Goal: Task Accomplishment & Management: Use online tool/utility

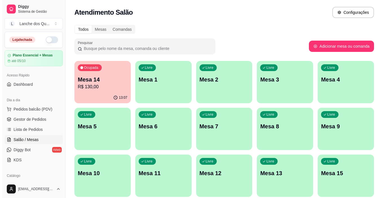
scroll to position [28, 0]
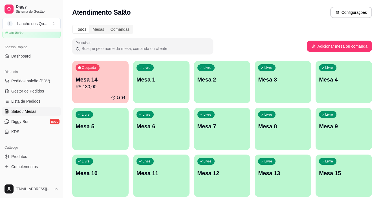
click at [100, 88] on p "R$ 130,00" at bounding box center [101, 87] width 50 height 7
click at [161, 80] on p "Mesa 1" at bounding box center [161, 80] width 48 height 8
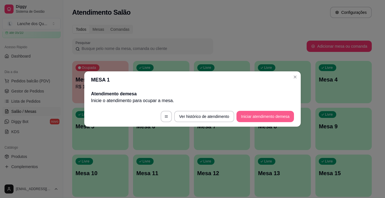
click at [275, 118] on button "Iniciar atendimento de mesa" at bounding box center [266, 116] width 58 height 11
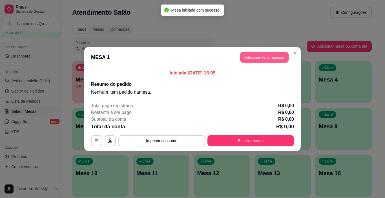
click at [269, 58] on button "Adicionar itens na mesa" at bounding box center [264, 57] width 49 height 11
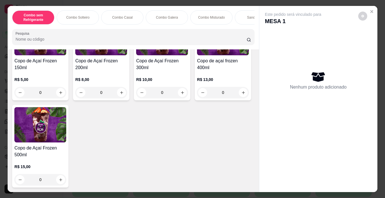
scroll to position [1411, 0]
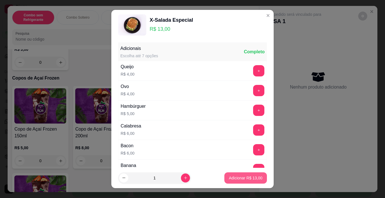
click at [229, 177] on p "Adicionar R$ 13,00" at bounding box center [246, 178] width 34 height 6
type input "1"
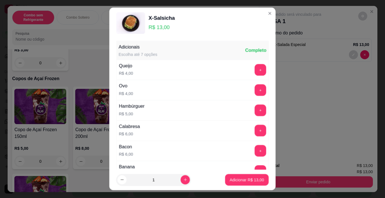
click at [181, 122] on div "Calabresa R$ 6,00 +" at bounding box center [193, 131] width 153 height 20
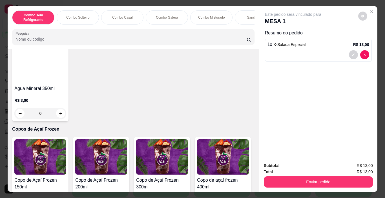
scroll to position [1354, 0]
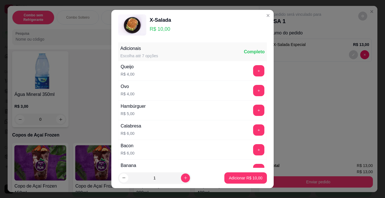
click at [181, 176] on button "increase-product-quantity" at bounding box center [185, 178] width 9 height 9
click at [184, 176] on icon "increase-product-quantity" at bounding box center [186, 178] width 4 height 4
type input "3"
click at [249, 178] on p "Adicionar R$ 30,00" at bounding box center [246, 178] width 34 height 6
type input "3"
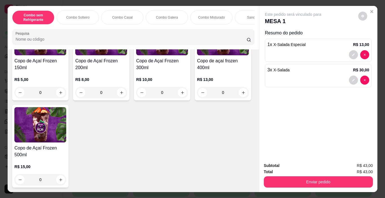
scroll to position [1777, 0]
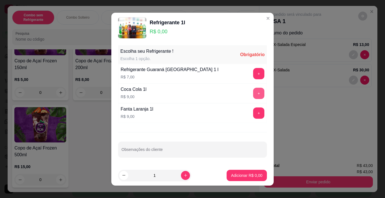
click at [254, 94] on button "+" at bounding box center [258, 93] width 11 height 11
click at [240, 174] on p "Adicionar R$ 9,00" at bounding box center [246, 176] width 31 height 6
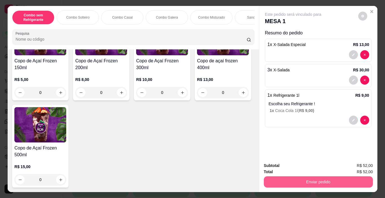
click at [315, 180] on button "Enviar pedido" at bounding box center [318, 181] width 109 height 11
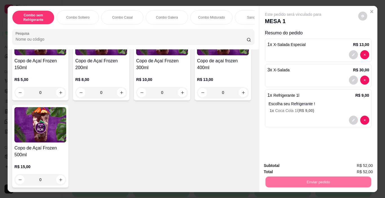
click at [305, 166] on button "Não registrar e enviar pedido" at bounding box center [299, 166] width 57 height 10
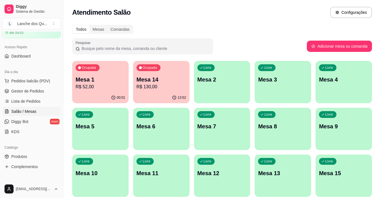
click at [119, 89] on p "R$ 52,00" at bounding box center [101, 87] width 50 height 7
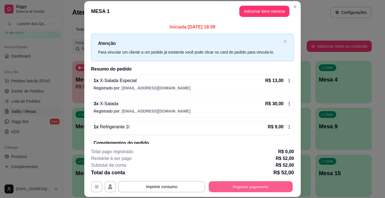
click at [231, 185] on button "Registrar pagamento" at bounding box center [251, 186] width 84 height 11
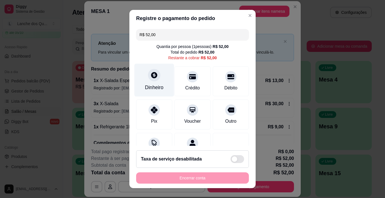
click at [151, 74] on icon at bounding box center [154, 74] width 7 height 7
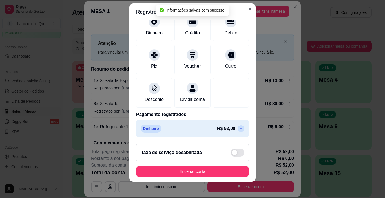
scroll to position [8, 0]
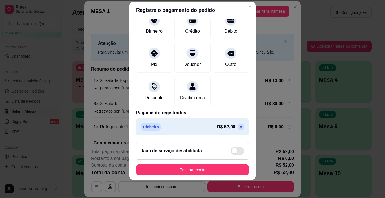
click at [237, 134] on div "Dinheiro R$ 52,00" at bounding box center [192, 126] width 113 height 17
click at [239, 129] on icon at bounding box center [241, 127] width 5 height 5
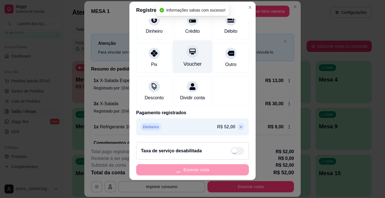
scroll to position [0, 0]
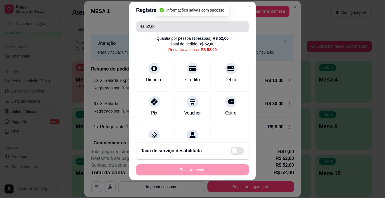
click at [162, 29] on input "R$ 52,00" at bounding box center [193, 26] width 106 height 11
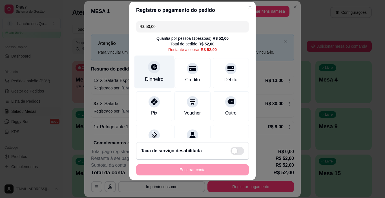
click at [148, 66] on div at bounding box center [154, 67] width 12 height 12
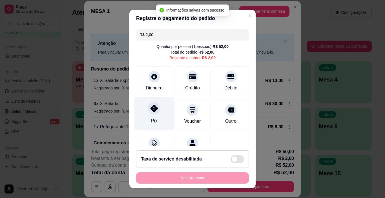
click at [150, 113] on div at bounding box center [154, 108] width 12 height 12
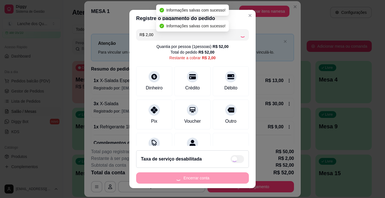
type input "R$ 0,00"
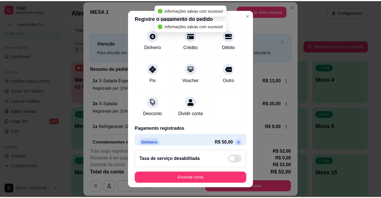
scroll to position [71, 0]
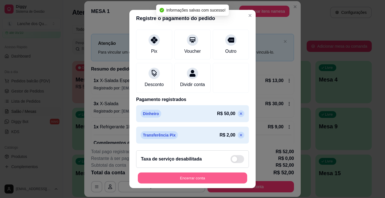
click at [198, 179] on button "Encerrar conta" at bounding box center [192, 178] width 109 height 11
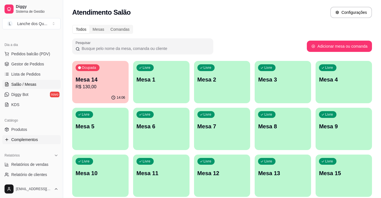
scroll to position [85, 0]
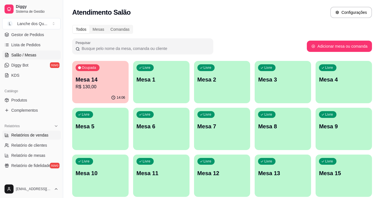
click at [26, 136] on span "Relatórios de vendas" at bounding box center [29, 135] width 37 height 6
select select "ALL"
select select "0"
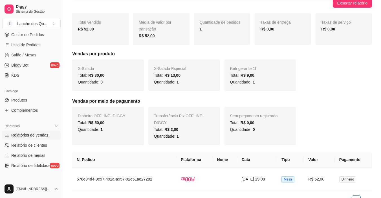
scroll to position [94, 0]
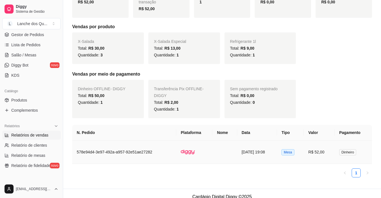
click at [304, 141] on td "Mesa" at bounding box center [290, 152] width 27 height 23
